Goal: Information Seeking & Learning: Understand process/instructions

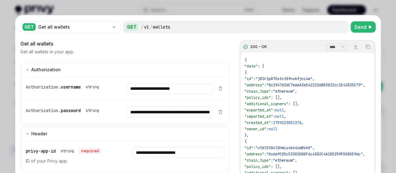
scroll to position [0, 16]
click at [244, 16] on div "**********" at bounding box center [198, 151] width 366 height 272
click at [224, 8] on div at bounding box center [198, 86] width 396 height 173
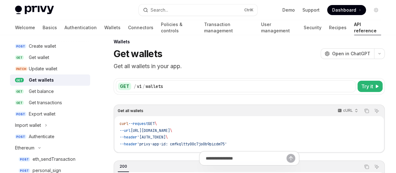
click at [224, 8] on button "Search... Ctrl K" at bounding box center [198, 9] width 119 height 11
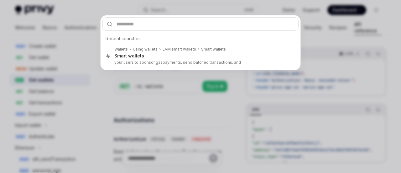
click at [172, 114] on div "Recent searches Wallets Using wallets EVM smart wallets Smart wallets Smart wal…" at bounding box center [200, 86] width 401 height 173
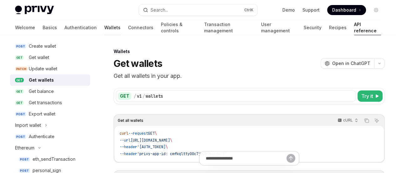
click at [104, 27] on link "Wallets" at bounding box center [112, 27] width 16 height 15
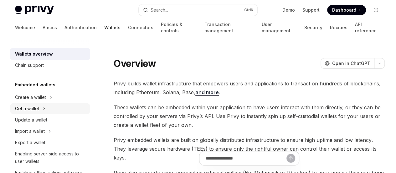
click at [20, 109] on div "Get a wallet" at bounding box center [27, 109] width 24 height 8
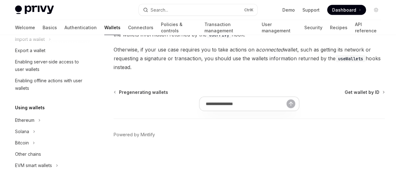
scroll to position [127, 0]
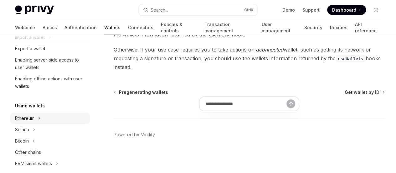
click at [36, 121] on button "Ethereum" at bounding box center [50, 117] width 80 height 11
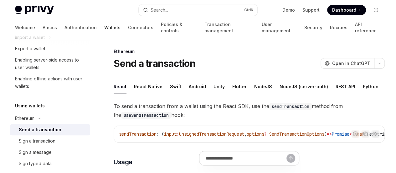
click at [47, 126] on div "Send a transaction" at bounding box center [40, 130] width 43 height 8
click at [52, 132] on div "Send a transaction" at bounding box center [40, 130] width 43 height 8
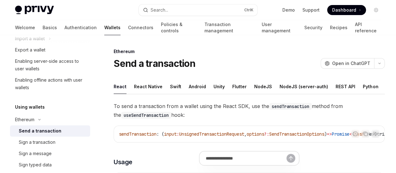
scroll to position [123, 0]
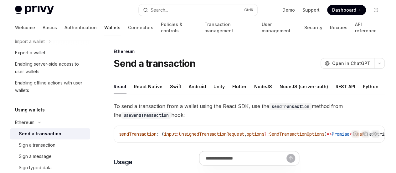
click at [52, 132] on div "Send a transaction" at bounding box center [40, 134] width 43 height 8
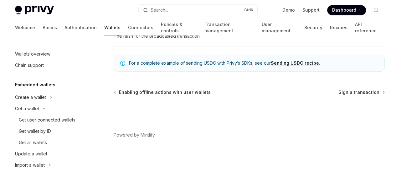
scroll to position [479, 0]
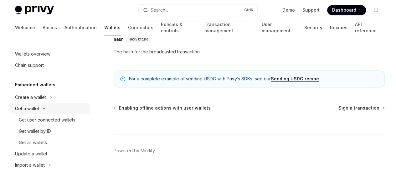
click at [37, 111] on div "Get a wallet" at bounding box center [27, 109] width 24 height 8
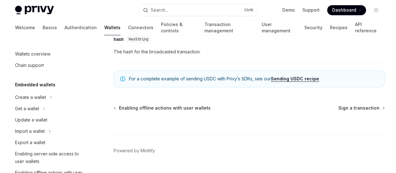
scroll to position [478, 0]
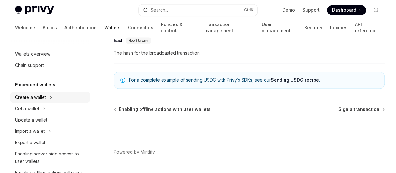
click at [39, 97] on div "Create a wallet" at bounding box center [30, 97] width 31 height 8
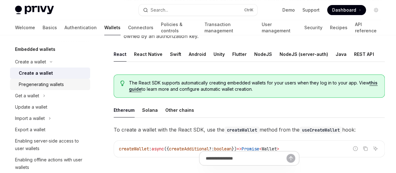
scroll to position [36, 0]
click at [18, 98] on div "Get a wallet" at bounding box center [27, 95] width 24 height 8
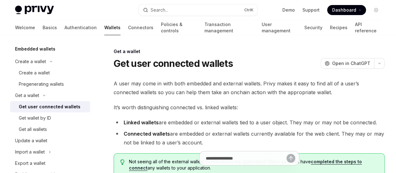
click at [27, 103] on div "Get user connected wallets" at bounding box center [50, 107] width 62 height 8
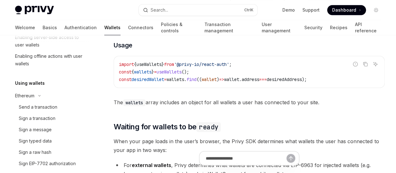
scroll to position [173, 0]
click at [41, 110] on div "Send a transaction" at bounding box center [38, 107] width 39 height 8
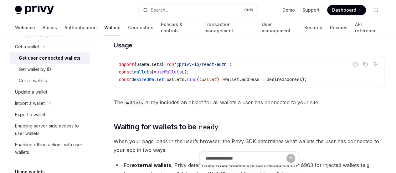
scroll to position [0, 0]
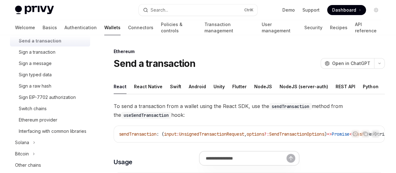
scroll to position [240, 0]
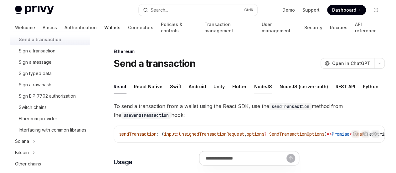
click at [257, 82] on button "NodeJS" at bounding box center [263, 86] width 18 height 15
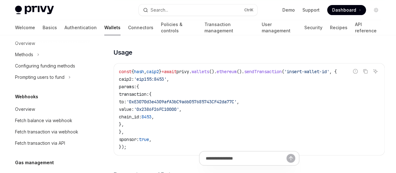
scroll to position [434, 0]
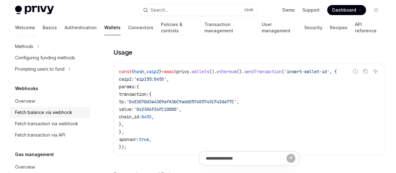
click at [48, 116] on div "Fetch balance via webhook" at bounding box center [43, 112] width 57 height 8
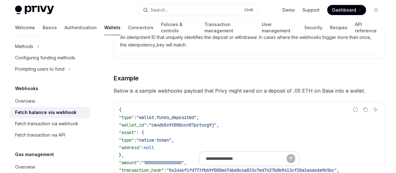
scroll to position [1028, 0]
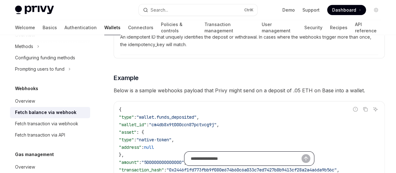
click at [191, 161] on input "Ask a question..." at bounding box center [246, 158] width 111 height 14
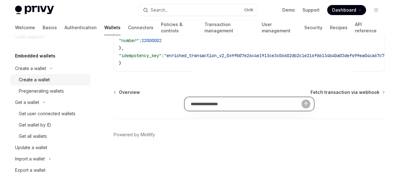
scroll to position [0, 0]
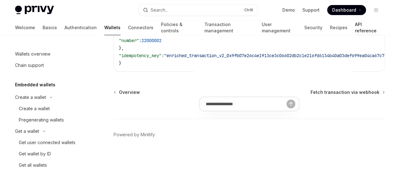
click at [355, 23] on link "API reference" at bounding box center [368, 27] width 26 height 15
click at [355, 26] on link "API reference" at bounding box center [368, 27] width 26 height 15
type textarea "*"
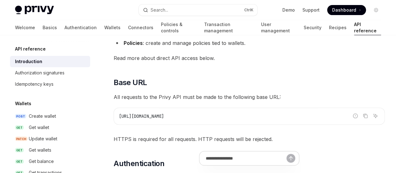
scroll to position [82, 0]
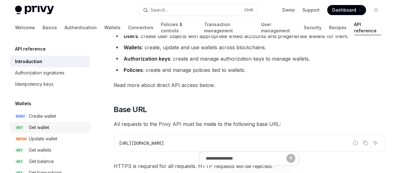
click at [35, 128] on div "Get wallet" at bounding box center [39, 127] width 20 height 8
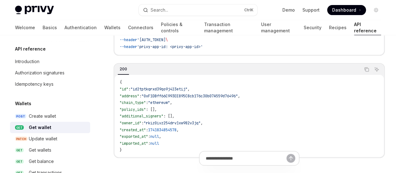
scroll to position [124, 0]
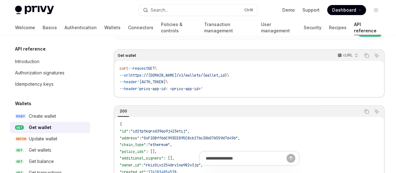
scroll to position [0, 0]
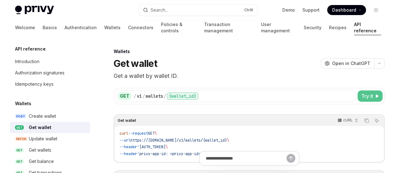
click at [361, 96] on span "Try it" at bounding box center [367, 96] width 12 height 8
type textarea "*"
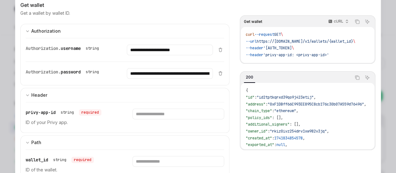
scroll to position [52, 0]
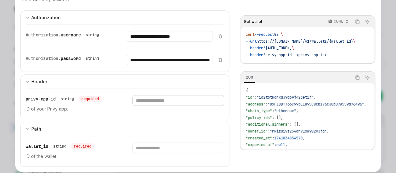
click at [150, 100] on input "Enter privy-app-id" at bounding box center [179, 100] width 92 height 11
paste input "**********"
type input "**********"
click at [159, 147] on input "Enter wallet_id" at bounding box center [179, 147] width 92 height 11
paste input "**********"
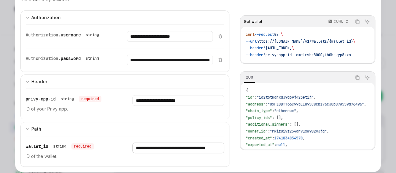
scroll to position [0, 36]
type input "**********"
click at [219, 60] on icon "Delete item" at bounding box center [220, 60] width 2 height 2
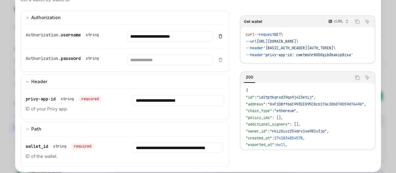
click at [218, 36] on icon "Delete item" at bounding box center [220, 36] width 5 height 5
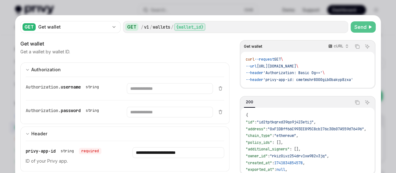
click at [355, 25] on span "Send" at bounding box center [361, 27] width 12 height 8
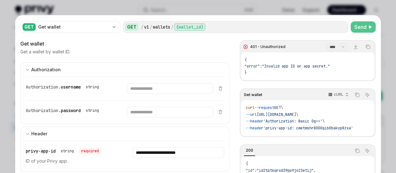
click at [298, 2] on div at bounding box center [198, 86] width 396 height 173
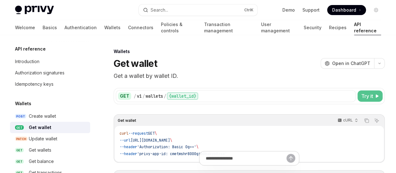
click at [361, 95] on span "Try it" at bounding box center [367, 96] width 12 height 8
type textarea "*"
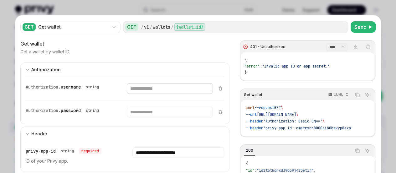
click at [178, 88] on input "Enter username" at bounding box center [170, 88] width 86 height 11
click at [167, 111] on input "Enter password" at bounding box center [170, 112] width 86 height 11
paste input "**********"
type input "**********"
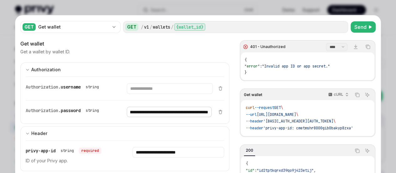
scroll to position [0, 0]
click at [154, 86] on input "Enter username" at bounding box center [170, 88] width 86 height 11
paste input "**********"
type input "**********"
click at [358, 26] on span "Send" at bounding box center [361, 27] width 12 height 8
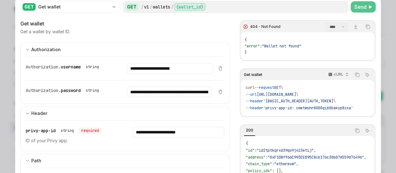
scroll to position [18, 0]
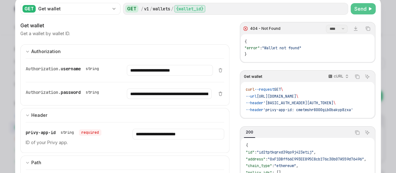
click at [355, 10] on span "Send" at bounding box center [361, 9] width 12 height 8
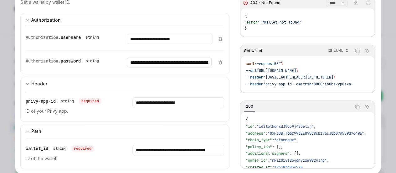
scroll to position [0, 0]
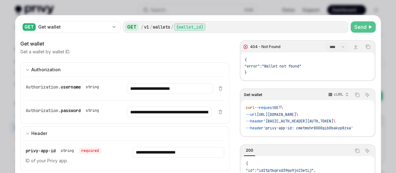
click at [357, 25] on span "Send" at bounding box center [361, 27] width 12 height 8
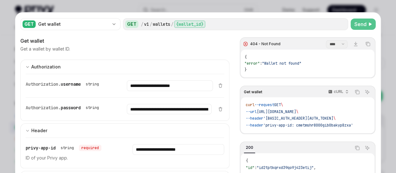
scroll to position [2, 0]
click at [282, 73] on div "{ "error" : "Wallet not found" }" at bounding box center [308, 63] width 134 height 28
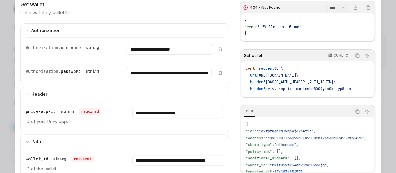
scroll to position [46, 0]
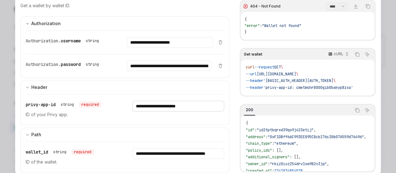
click at [203, 104] on input "**********" at bounding box center [179, 106] width 92 height 11
paste input "**********"
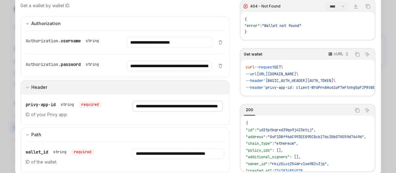
scroll to position [0, 0]
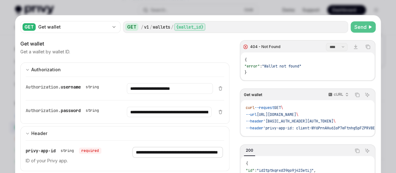
type input "**********"
click at [357, 27] on span "Send" at bounding box center [361, 27] width 12 height 8
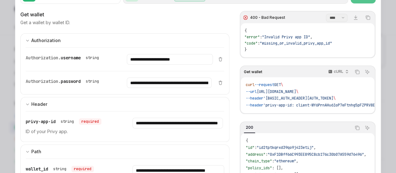
scroll to position [31, 0]
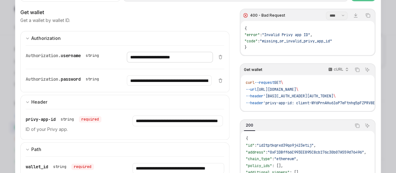
click at [195, 59] on input "**********" at bounding box center [170, 57] width 86 height 11
paste input "**********"
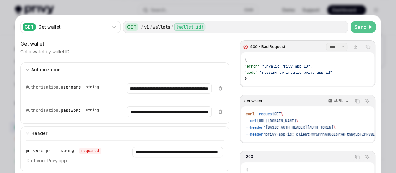
scroll to position [0, 0]
click at [364, 23] on button "Send" at bounding box center [363, 26] width 25 height 11
click at [205, 84] on input "**********" at bounding box center [169, 88] width 85 height 10
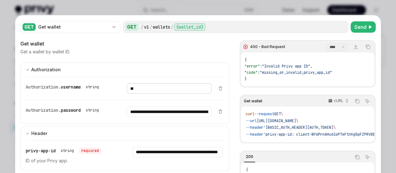
type input "*"
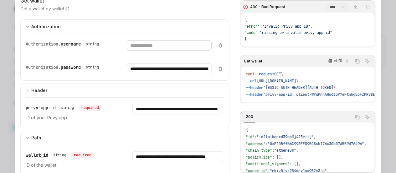
scroll to position [45, 0]
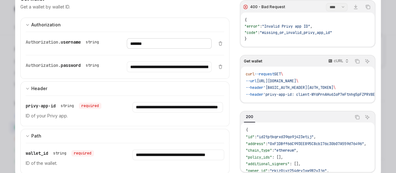
type input "**********"
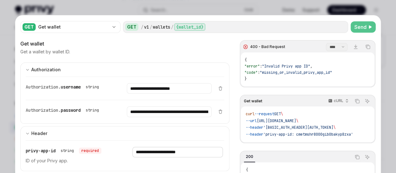
type input "**********"
click at [369, 25] on icon at bounding box center [370, 27] width 3 height 4
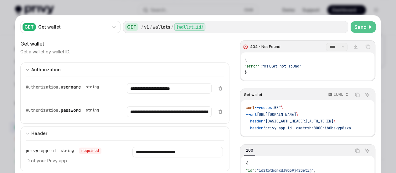
click at [276, 66] on span ""Wallet not found"" at bounding box center [281, 66] width 39 height 5
click at [357, 23] on span "Send" at bounding box center [361, 27] width 12 height 8
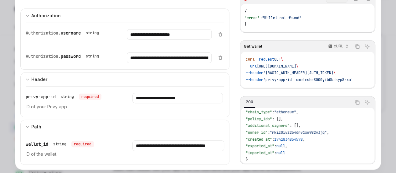
scroll to position [27, 0]
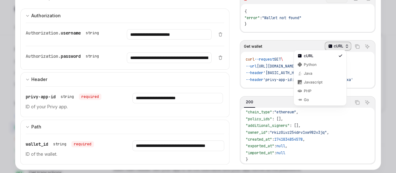
click at [334, 44] on p "cURL" at bounding box center [339, 46] width 10 height 5
click at [329, 58] on div "cURL" at bounding box center [320, 55] width 33 height 5
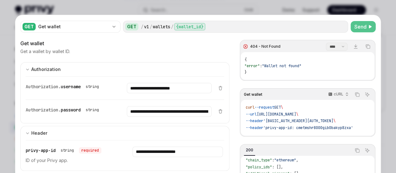
scroll to position [1, 0]
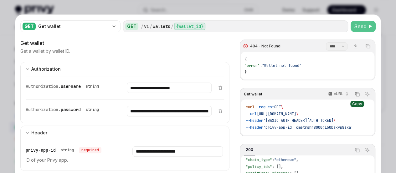
click at [355, 94] on icon "Copy the contents from the code block" at bounding box center [357, 93] width 5 height 5
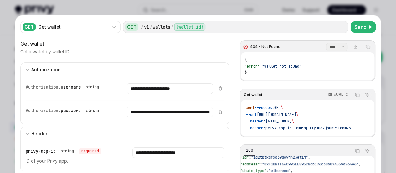
click at [259, 4] on div at bounding box center [198, 86] width 396 height 173
type textarea "*"
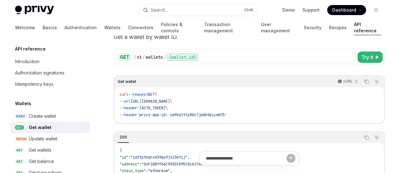
click at [259, 4] on div "Privy Docs home page Search... Ctrl K Demo Support Dashboard Dashboard Search..." at bounding box center [198, 10] width 366 height 20
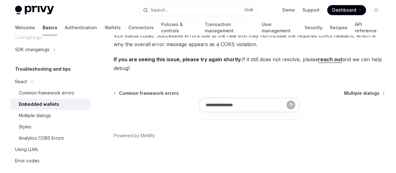
scroll to position [267, 0]
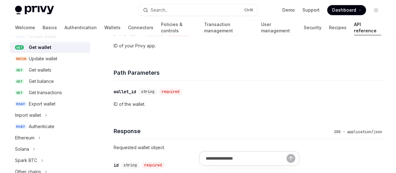
scroll to position [81, 0]
click at [43, 83] on div "Get balance" at bounding box center [41, 80] width 25 height 8
type textarea "*"
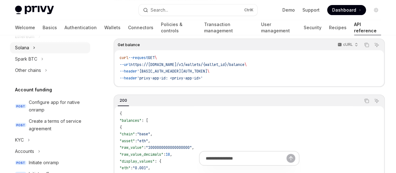
scroll to position [181, 0]
